Goal: Information Seeking & Learning: Learn about a topic

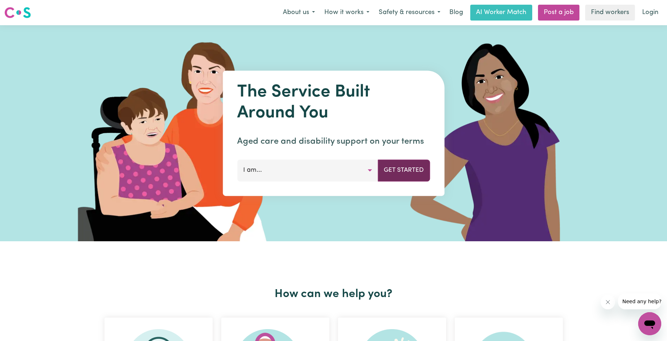
click at [409, 171] on button "Get Started" at bounding box center [404, 171] width 52 height 22
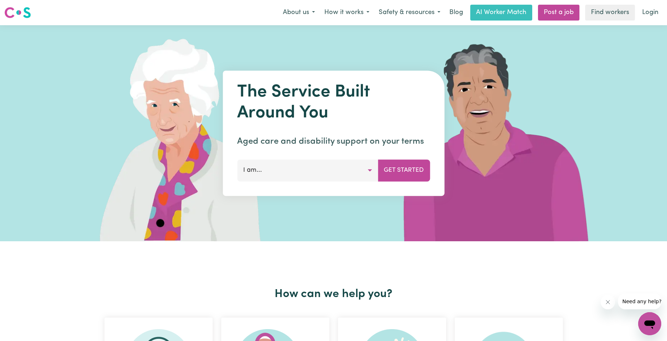
click at [371, 172] on button "I am..." at bounding box center [307, 171] width 141 height 22
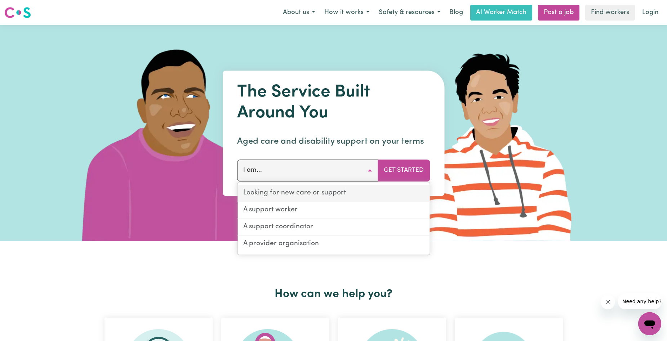
click at [316, 195] on link "Looking for new care or support" at bounding box center [333, 193] width 192 height 17
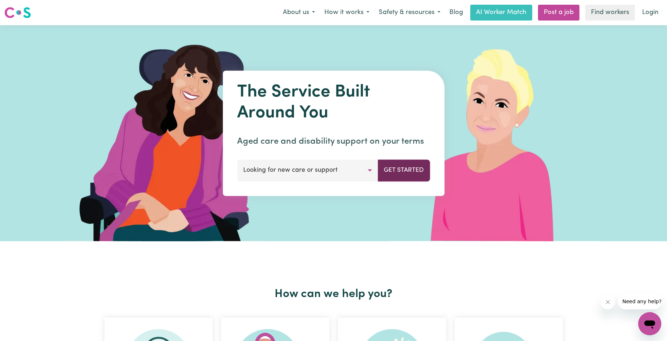
click at [397, 172] on button "Get Started" at bounding box center [404, 171] width 52 height 22
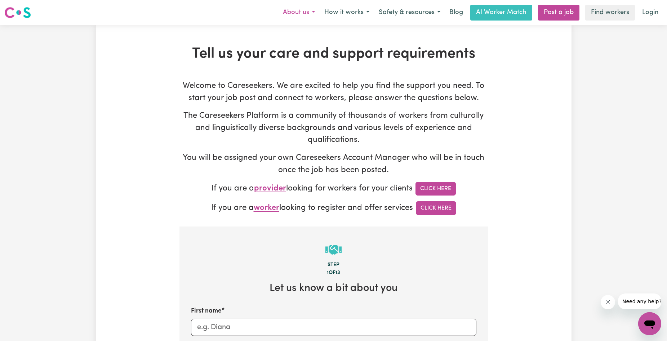
click at [294, 14] on button "About us" at bounding box center [298, 12] width 41 height 15
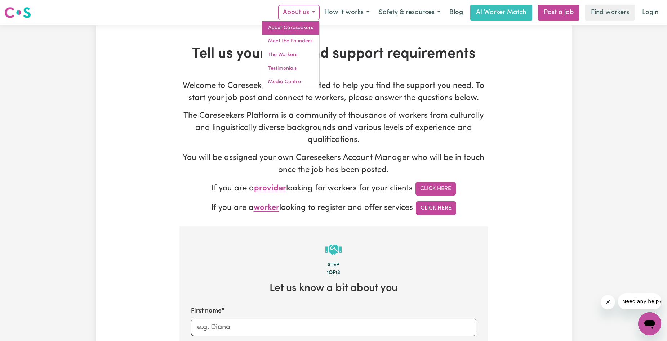
click at [298, 25] on link "About Careseekers" at bounding box center [290, 28] width 57 height 14
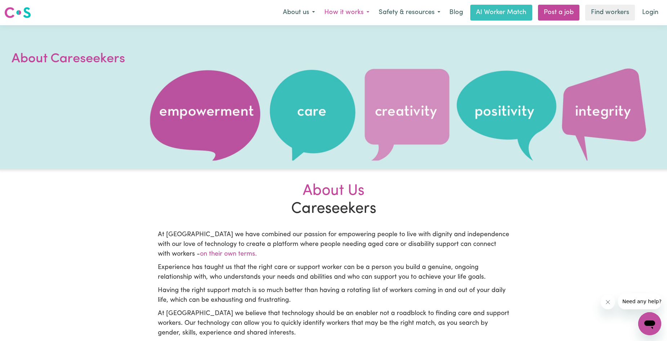
click at [339, 11] on button "How it works" at bounding box center [347, 12] width 54 height 15
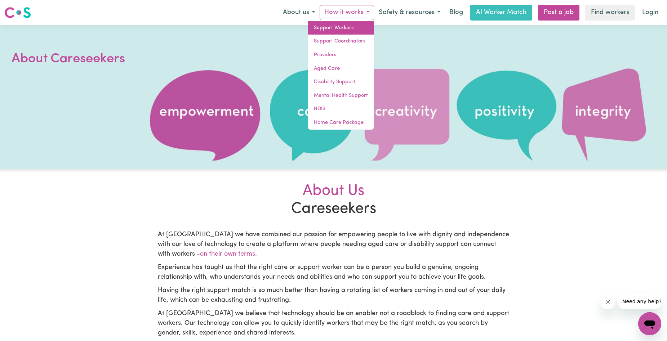
click at [330, 29] on link "Support Workers" at bounding box center [341, 28] width 66 height 14
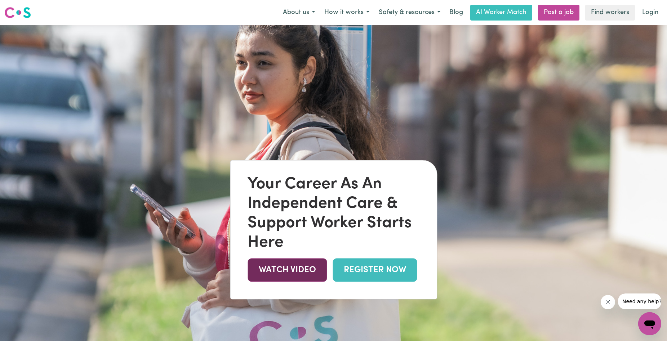
click at [297, 268] on link "WATCH VIDEO" at bounding box center [287, 270] width 79 height 23
click at [340, 12] on button "How it works" at bounding box center [347, 12] width 54 height 15
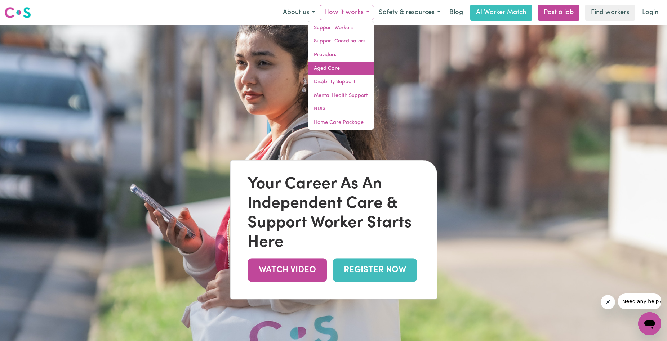
click at [333, 70] on link "Aged Care" at bounding box center [341, 69] width 66 height 14
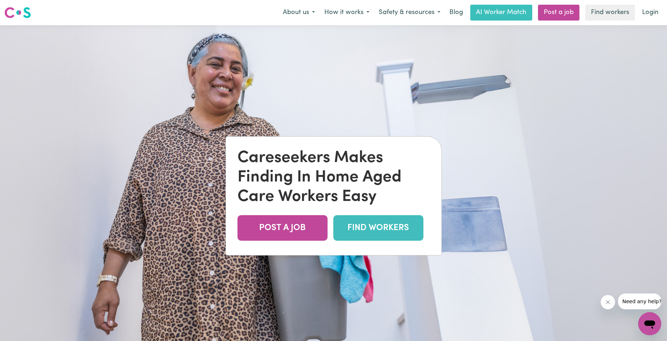
click at [358, 227] on link "FIND WORKERS" at bounding box center [378, 228] width 90 height 26
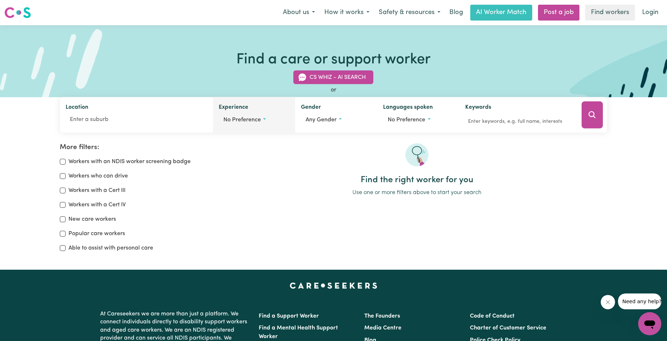
click at [265, 119] on button "No preference" at bounding box center [254, 120] width 71 height 14
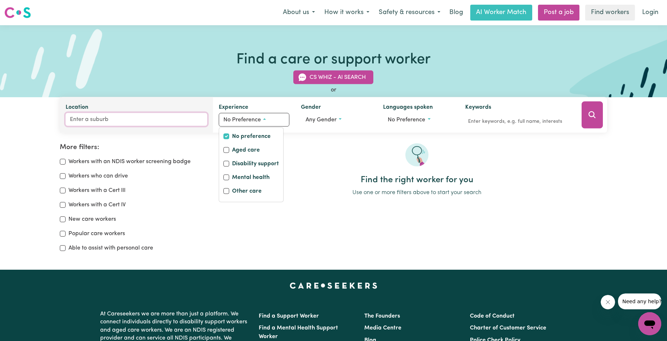
click at [183, 125] on input "Location" at bounding box center [137, 119] width 142 height 13
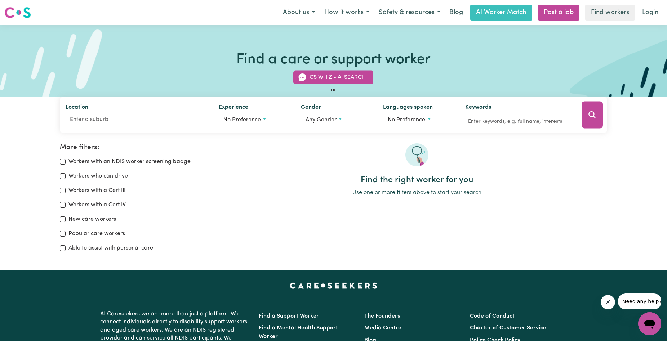
click at [260, 185] on h2 "Find the right worker for you" at bounding box center [417, 180] width 381 height 10
click at [422, 14] on button "Safety & resources" at bounding box center [409, 12] width 71 height 15
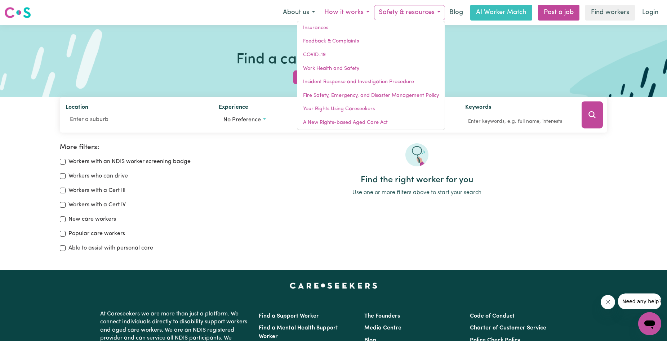
click at [343, 11] on button "How it works" at bounding box center [347, 12] width 54 height 15
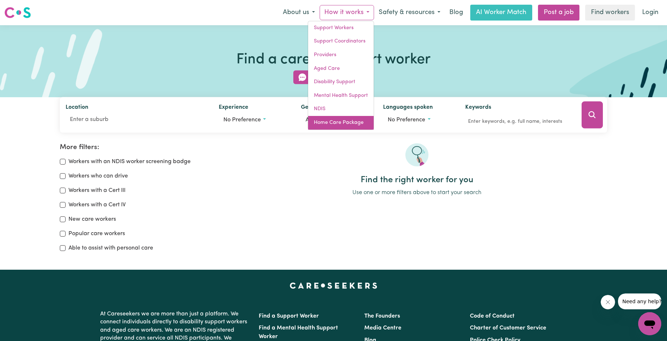
click at [334, 124] on link "Home Care Package" at bounding box center [341, 123] width 66 height 14
